Goal: Find specific page/section: Find specific page/section

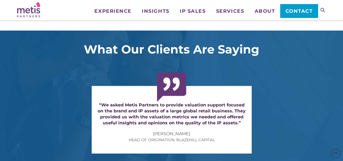
scroll to position [996, 0]
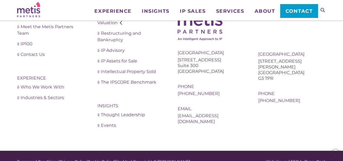
click at [49, 159] on div "Terms and Conditions | Privacy Policy | Cookie Policy | Site Map | Copyright © …" at bounding box center [140, 162] width 247 height 6
click at [83, 159] on link "Privacy Policy" at bounding box center [73, 161] width 27 height 5
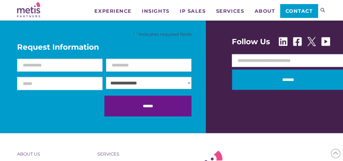
scroll to position [1726, 0]
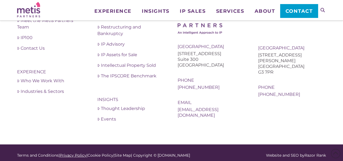
click at [73, 153] on link "Privacy Policy" at bounding box center [73, 155] width 27 height 5
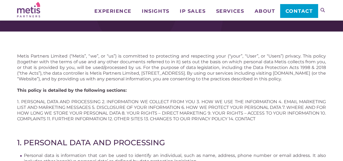
scroll to position [54, 0]
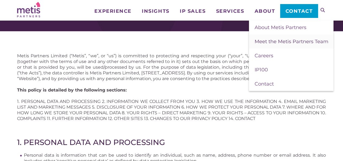
drag, startPoint x: 266, startPoint y: 42, endPoint x: 291, endPoint y: 45, distance: 25.4
click at [266, 42] on span "Meet the Metis Partners Team" at bounding box center [291, 42] width 74 height 6
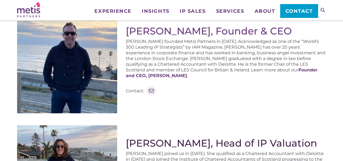
scroll to position [108, 0]
